Goal: Task Accomplishment & Management: Manage account settings

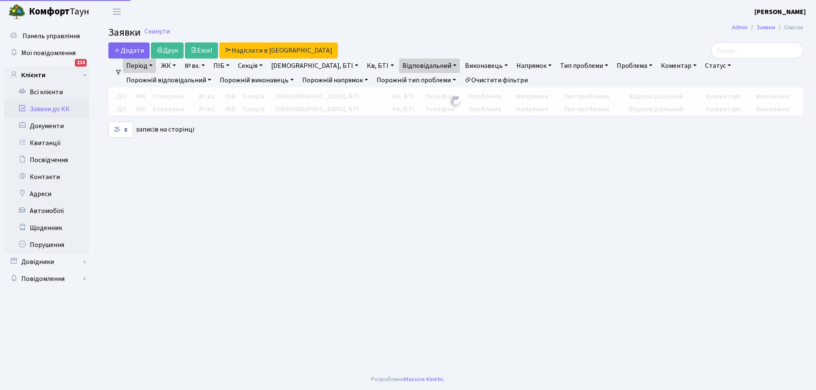
select select "25"
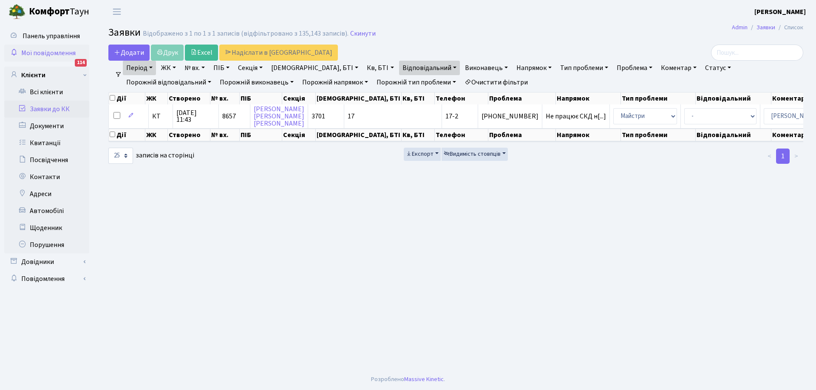
click at [47, 54] on span "Мої повідомлення" at bounding box center [48, 52] width 54 height 9
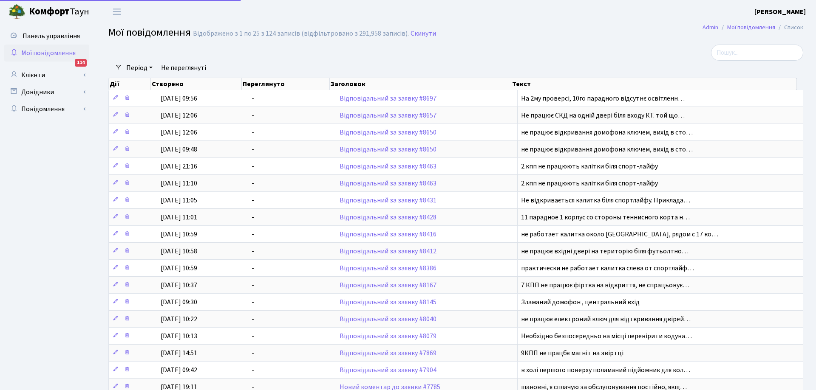
select select "25"
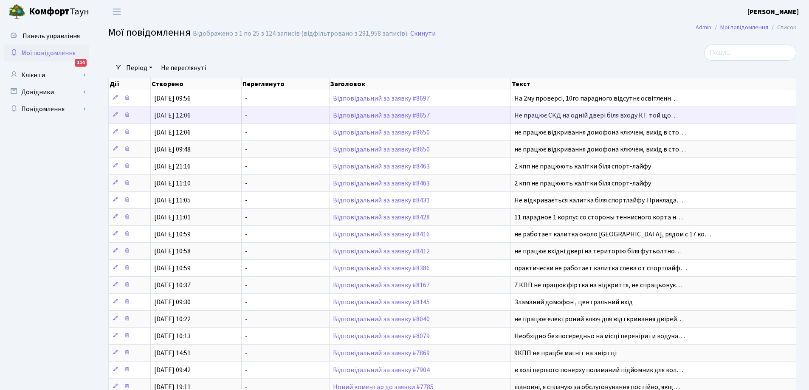
click at [539, 114] on span "Не працює СКД на одній двері біля входу КТ. той що…" at bounding box center [597, 115] width 164 height 9
click at [410, 112] on link "Відповідальний за заявку #8657" at bounding box center [381, 115] width 97 height 9
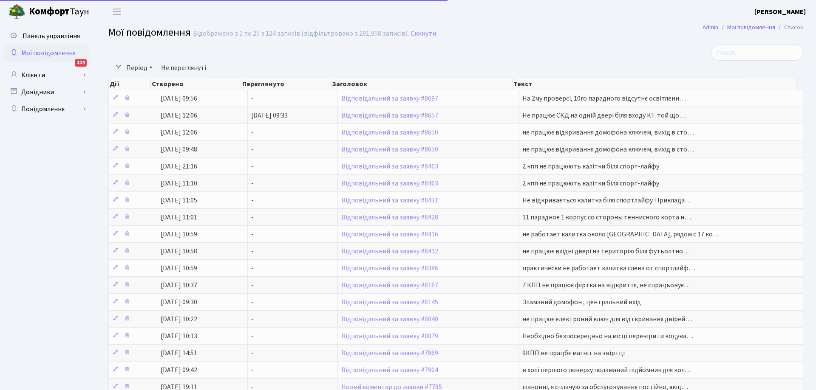
select select "25"
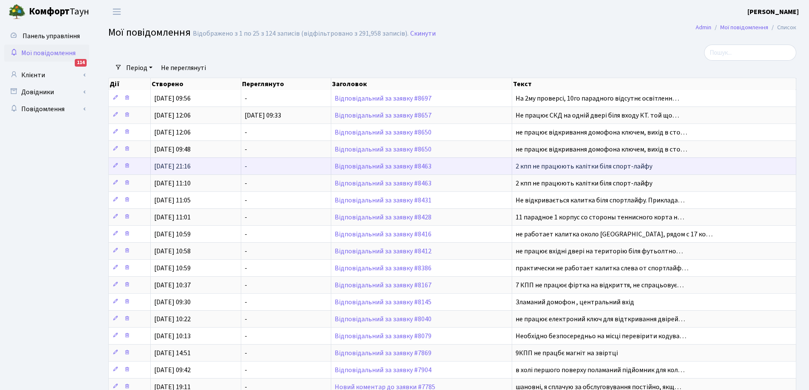
click at [571, 170] on span "2 кпп не працюють калітки біля спорт-лайфу" at bounding box center [584, 166] width 137 height 9
click at [572, 167] on span "2 кпп не працюють калітки біля спорт-лайфу" at bounding box center [584, 166] width 137 height 9
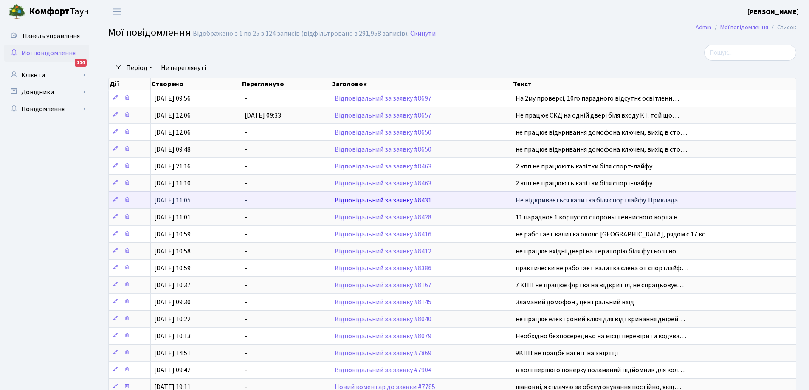
click at [421, 200] on link "Відповідальний за заявку #8431" at bounding box center [383, 200] width 97 height 9
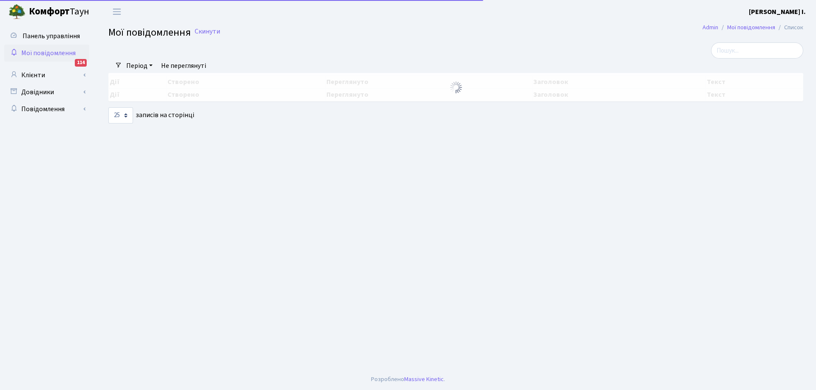
select select "25"
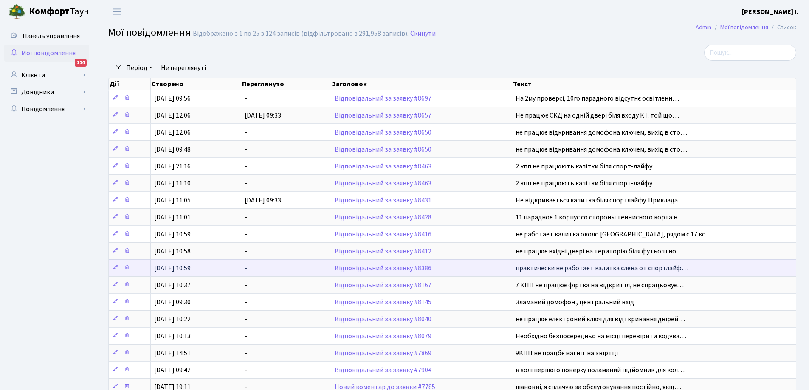
click at [528, 269] on span "практически не работает калитка слева от спортлайф…" at bounding box center [602, 268] width 173 height 9
click at [449, 266] on span "Відповідальний за заявку #8386" at bounding box center [422, 268] width 174 height 7
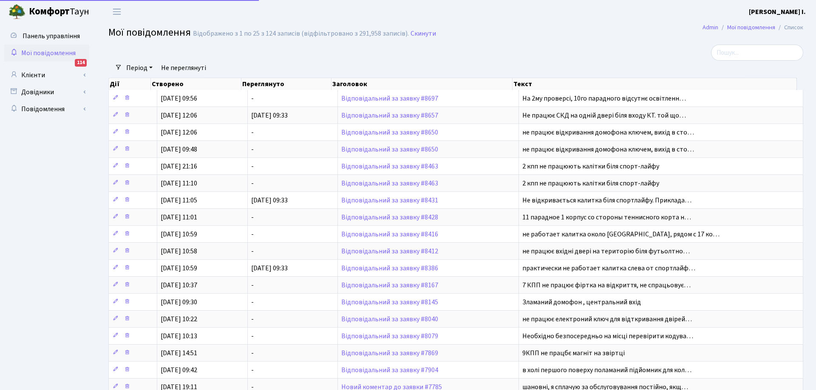
select select "25"
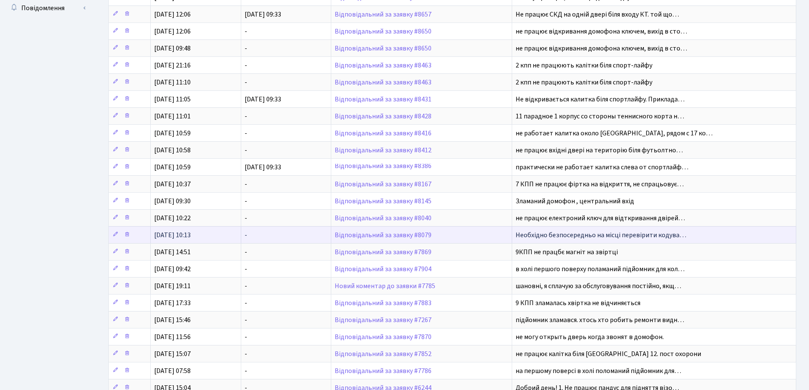
scroll to position [127, 0]
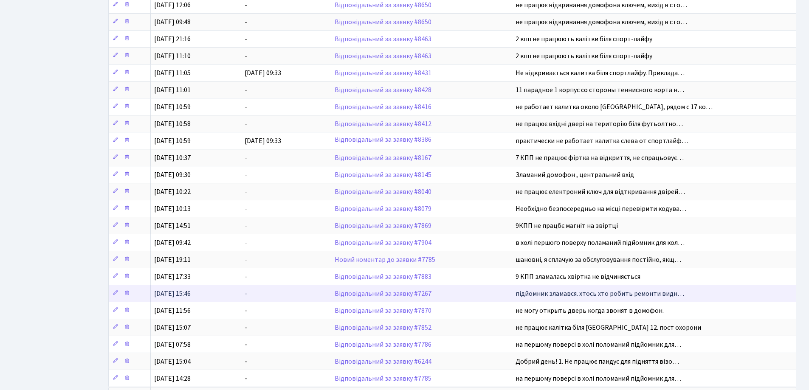
click at [561, 294] on span "підйомник зламався. хтось хто робить ремонти видн…" at bounding box center [600, 293] width 169 height 9
click at [424, 292] on link "Відповідальний за заявку #7267" at bounding box center [383, 293] width 97 height 9
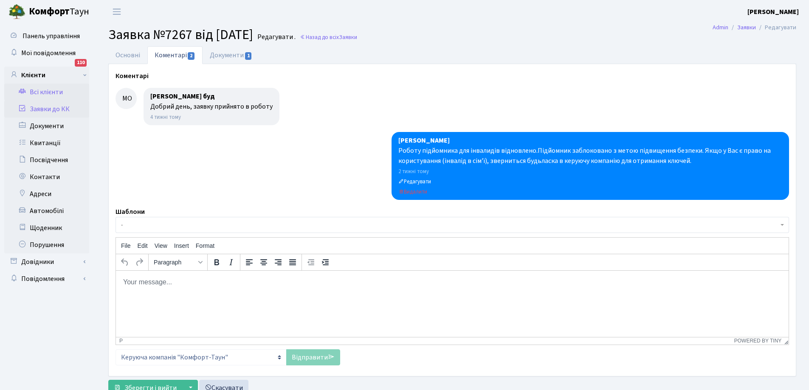
click at [42, 92] on link "Всі клієнти" at bounding box center [46, 92] width 85 height 17
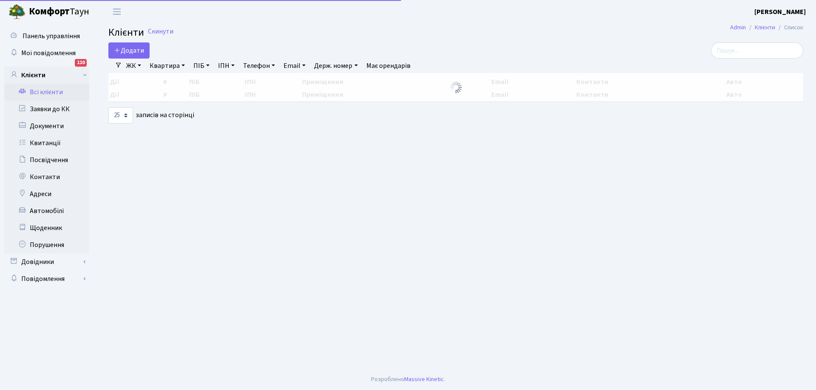
select select "25"
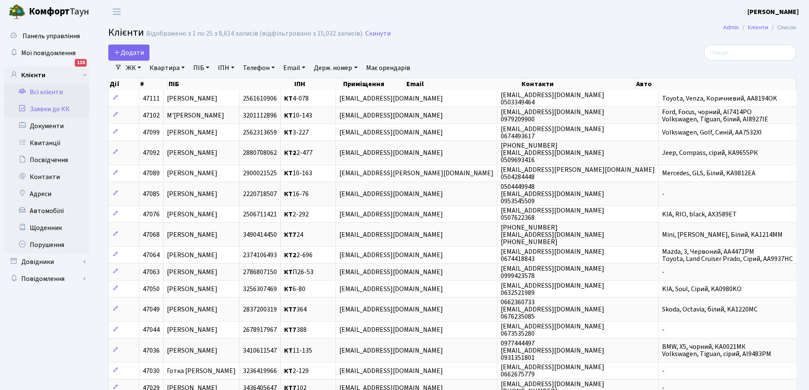
click at [43, 107] on link "Заявки до КК" at bounding box center [46, 109] width 85 height 17
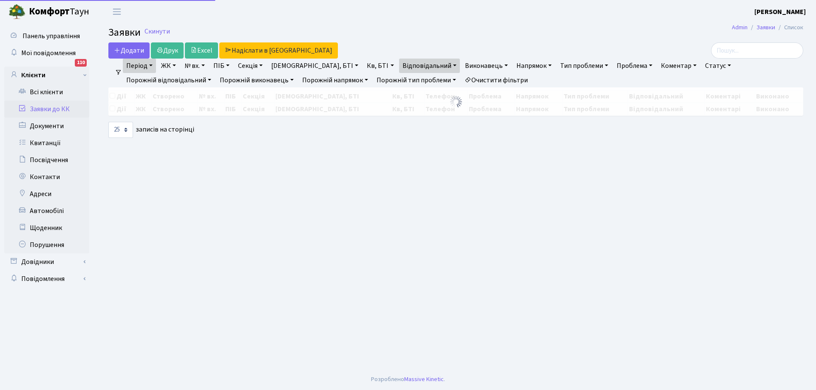
select select "25"
